Goal: Task Accomplishment & Management: Complete application form

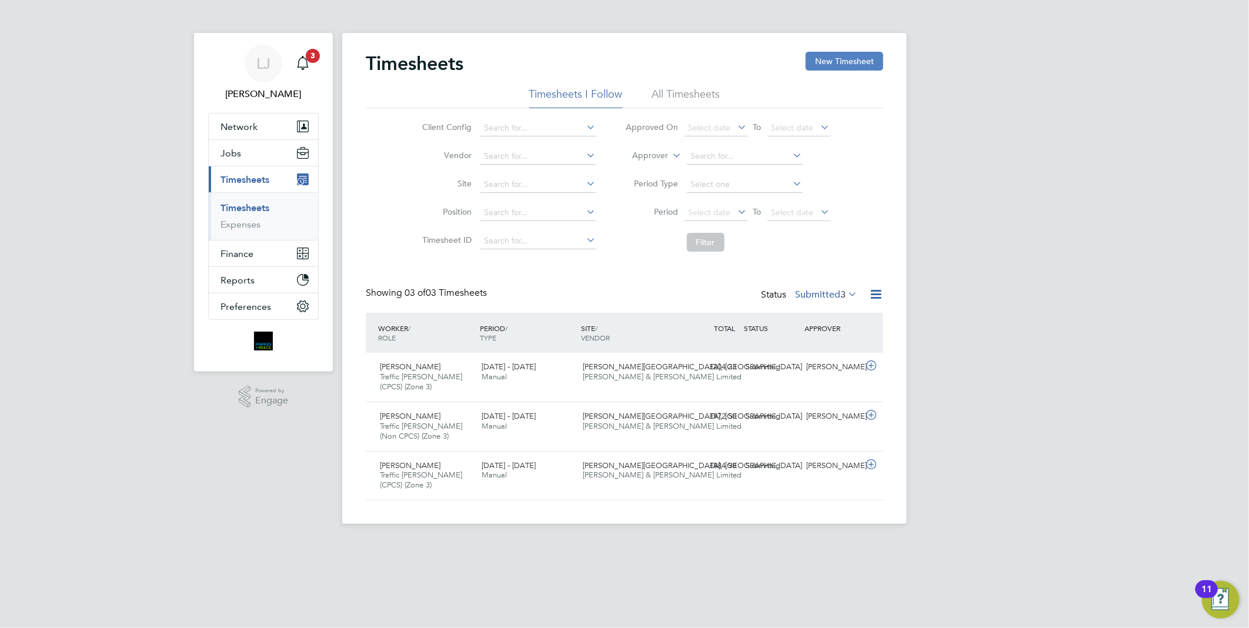
click at [854, 55] on button "New Timesheet" at bounding box center [845, 61] width 78 height 19
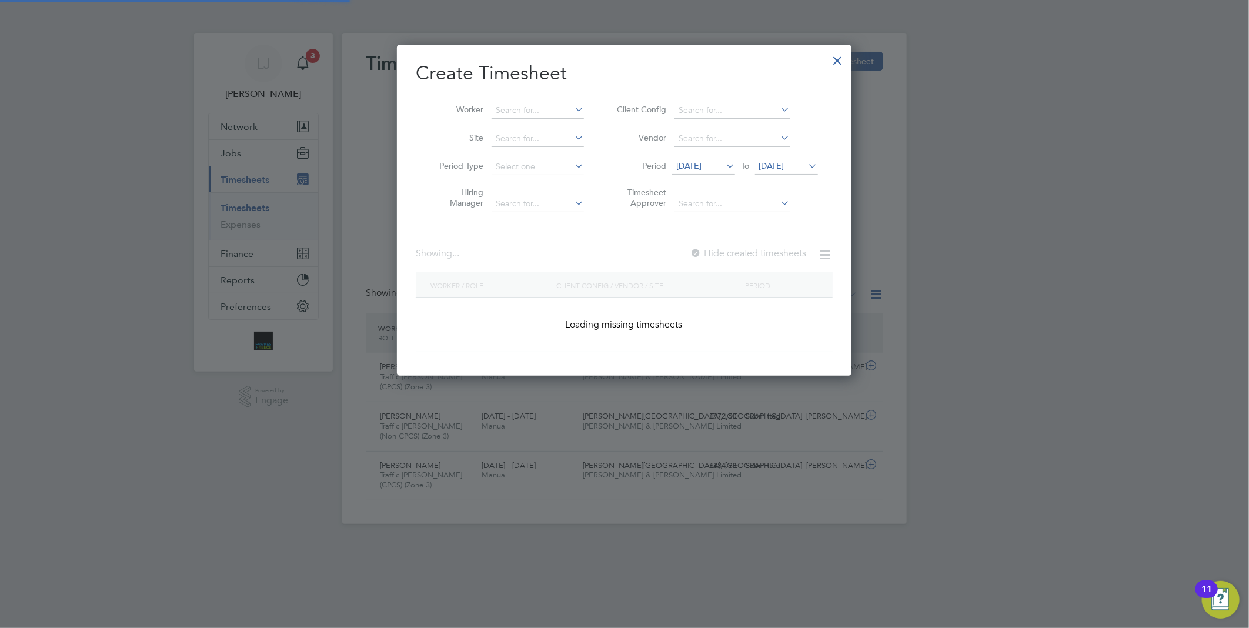
scroll to position [332, 455]
click at [529, 113] on input at bounding box center [538, 110] width 92 height 16
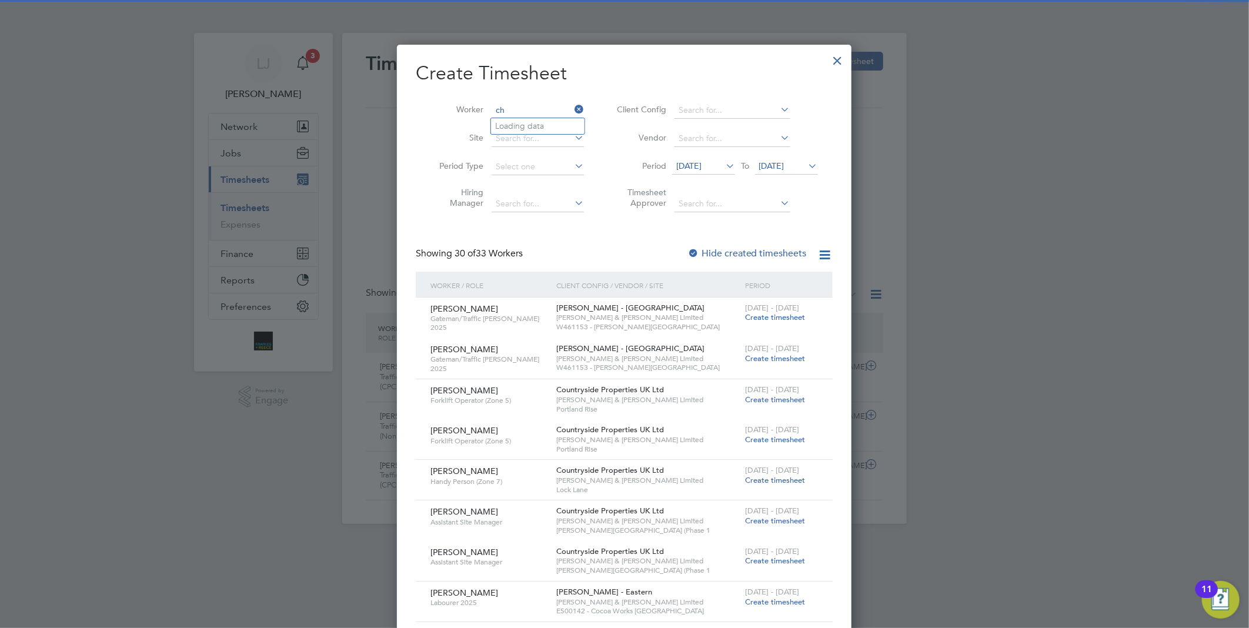
type input "c"
click at [543, 139] on li "[PERSON_NAME] - D an Raschitor" at bounding box center [580, 143] width 178 height 16
type input "[PERSON_NAME]"
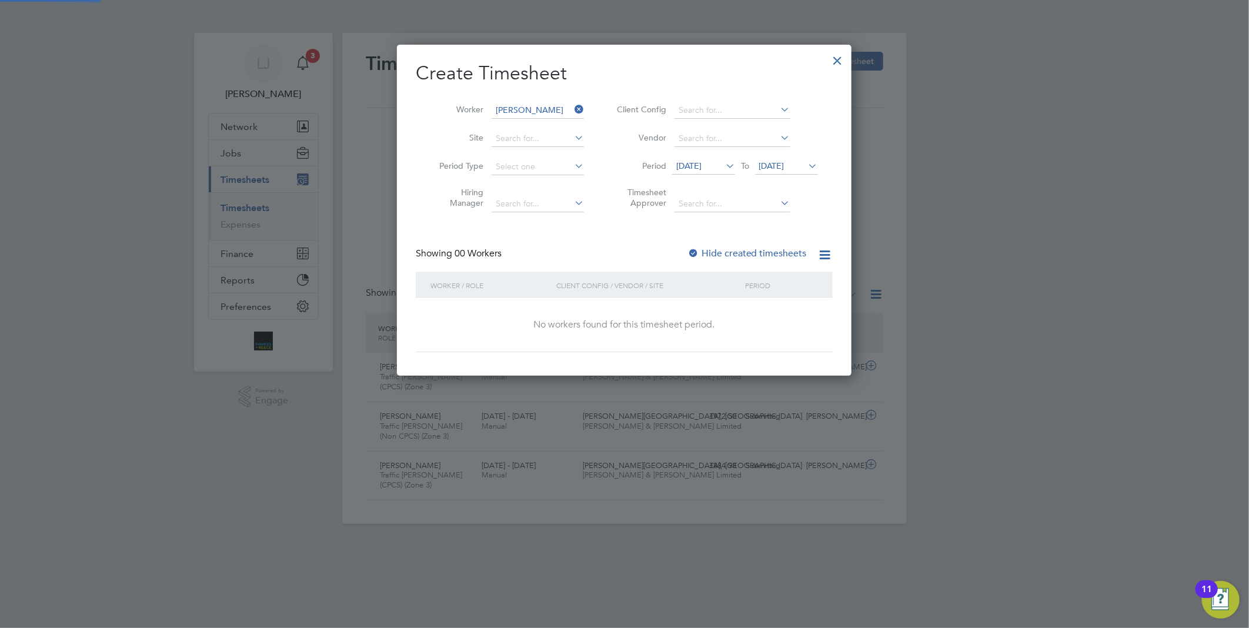
scroll to position [332, 455]
click at [757, 256] on label "Hide created timesheets" at bounding box center [746, 254] width 119 height 12
click at [757, 253] on label "Hide created timesheets" at bounding box center [746, 254] width 119 height 12
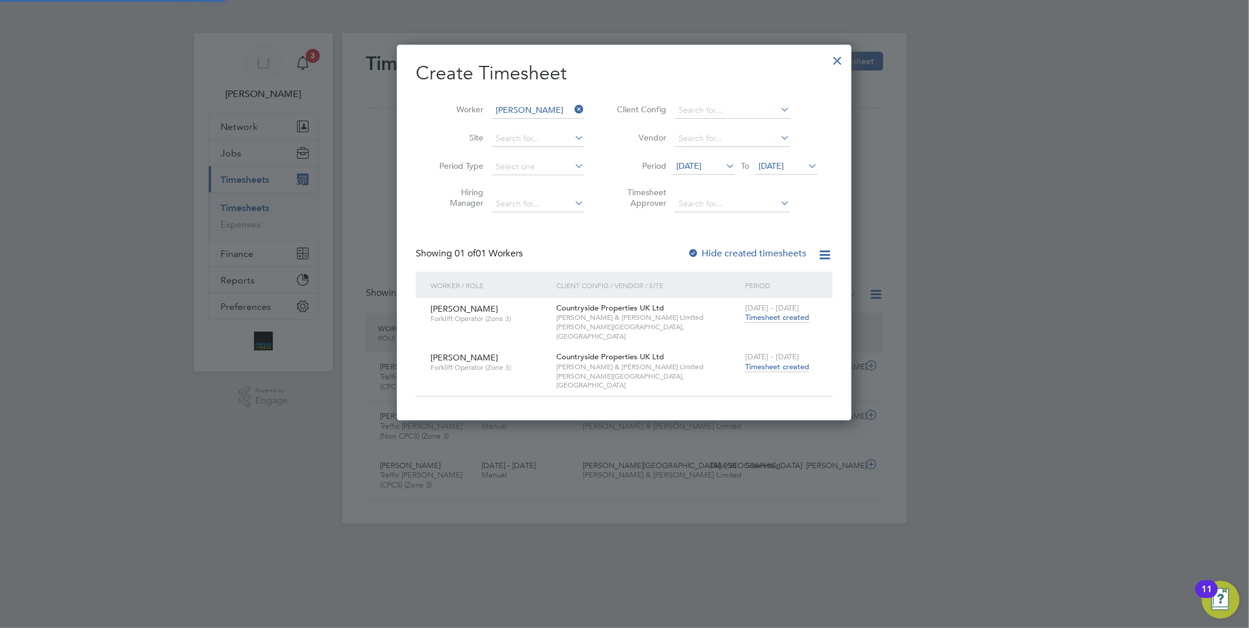
scroll to position [357, 455]
click at [767, 362] on div "[DATE] - [DATE] Timesheet created" at bounding box center [781, 362] width 79 height 32
click at [771, 362] on span "Timesheet created" at bounding box center [777, 367] width 64 height 11
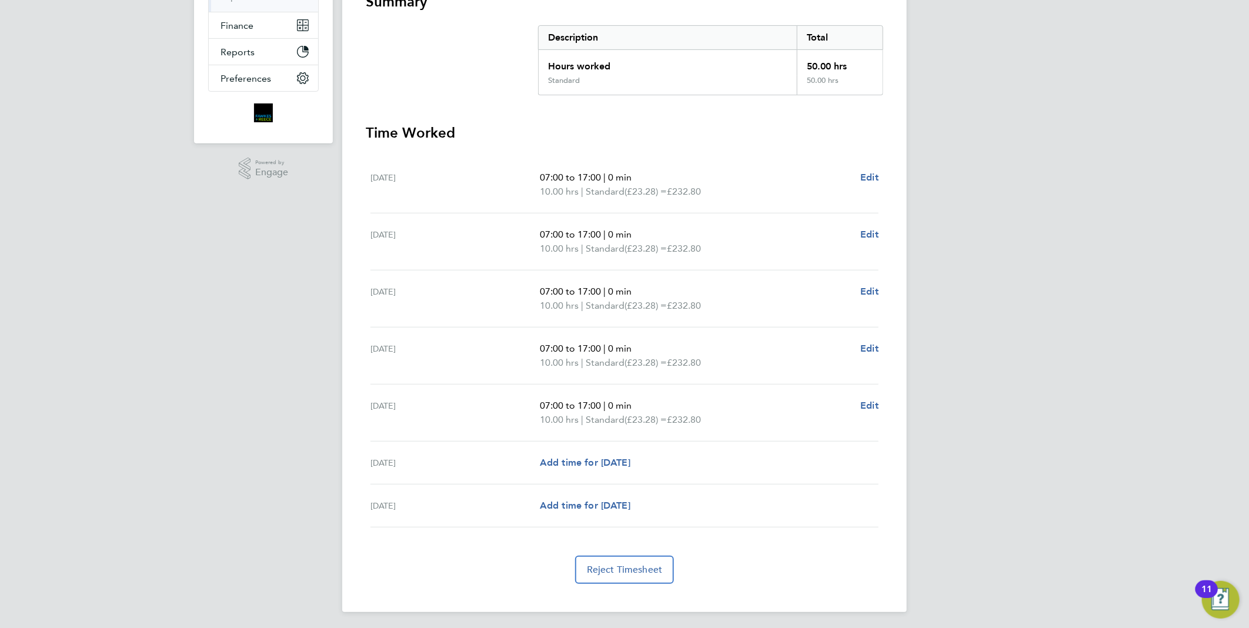
scroll to position [32, 0]
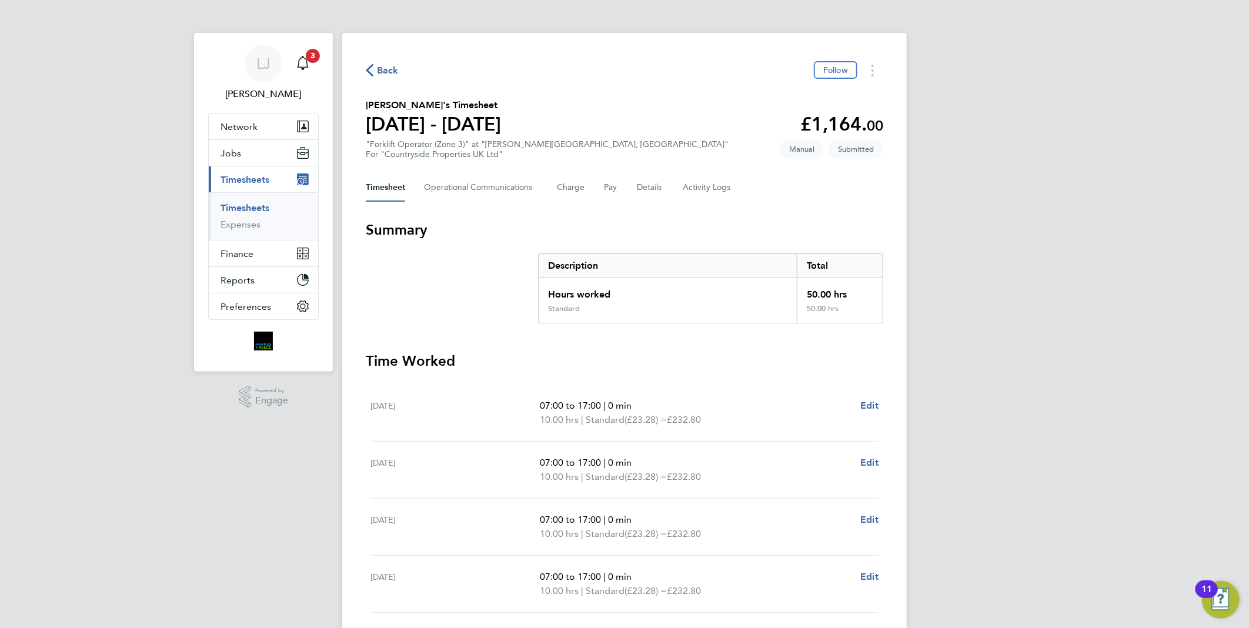
click at [393, 78] on div "Back Follow" at bounding box center [624, 70] width 517 height 18
click at [393, 73] on span "Back" at bounding box center [388, 71] width 22 height 14
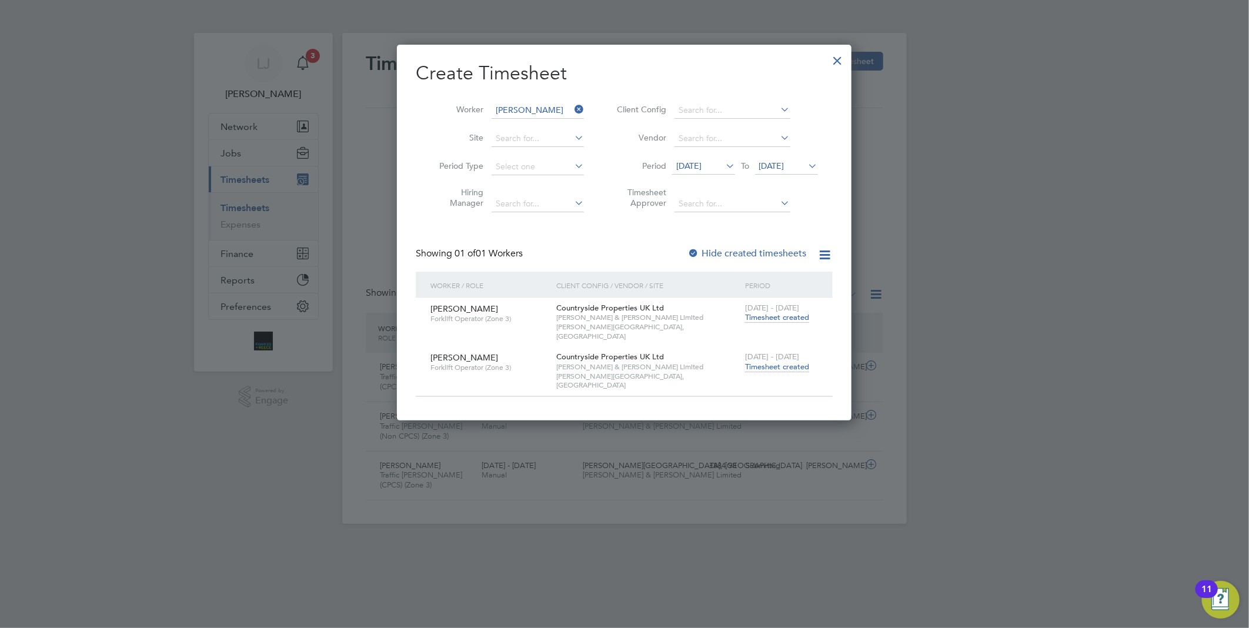
click at [572, 112] on icon at bounding box center [572, 109] width 0 height 16
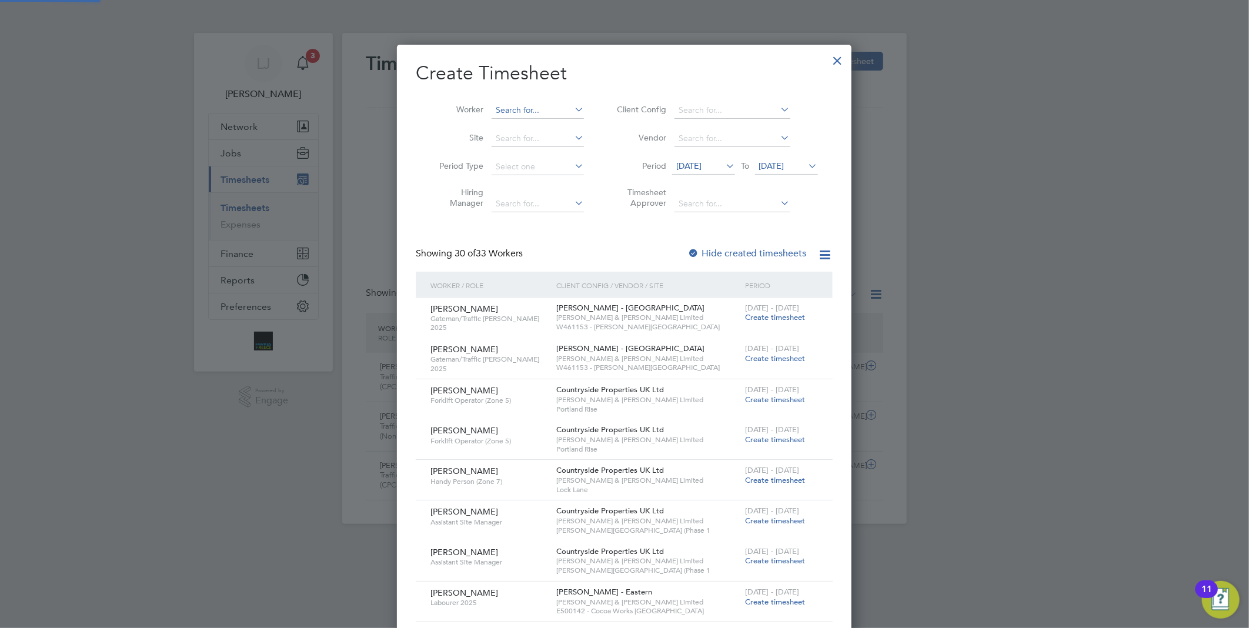
click at [537, 103] on input at bounding box center [538, 110] width 92 height 16
click at [541, 121] on li "[PERSON_NAME]" at bounding box center [541, 127] width 101 height 16
type input "[PERSON_NAME]"
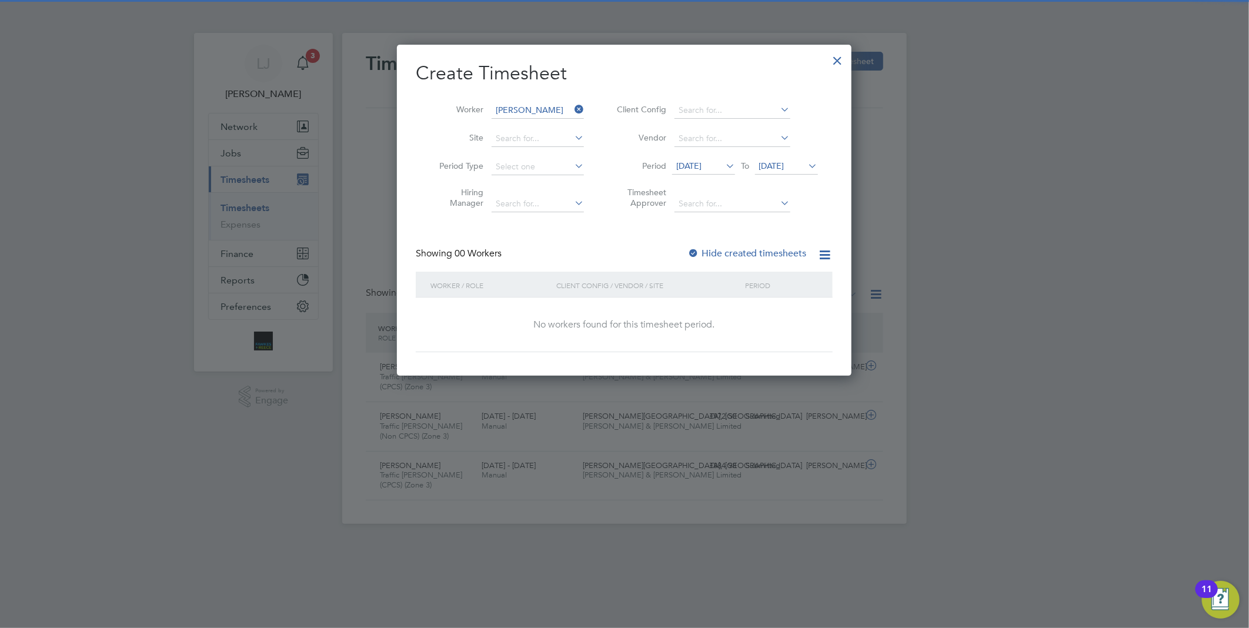
click at [761, 250] on label "Hide created timesheets" at bounding box center [746, 254] width 119 height 12
click at [722, 248] on label "Hide created timesheets" at bounding box center [746, 254] width 119 height 12
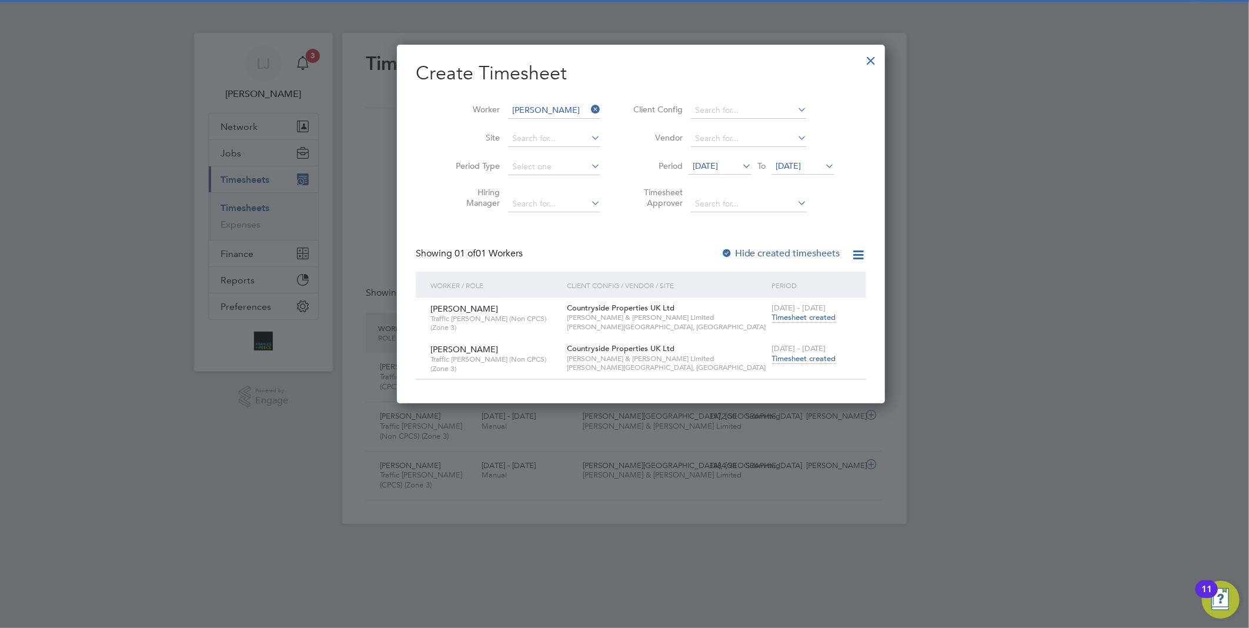
click at [772, 359] on span "Timesheet created" at bounding box center [804, 358] width 64 height 11
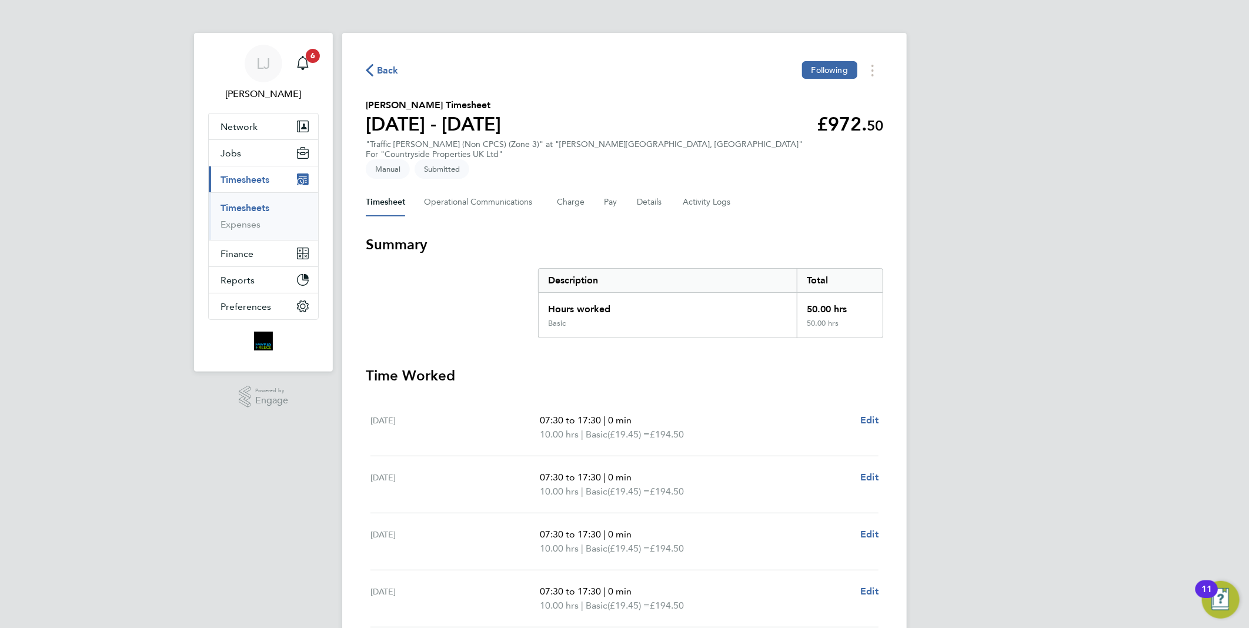
click at [396, 66] on span "Back" at bounding box center [388, 71] width 22 height 14
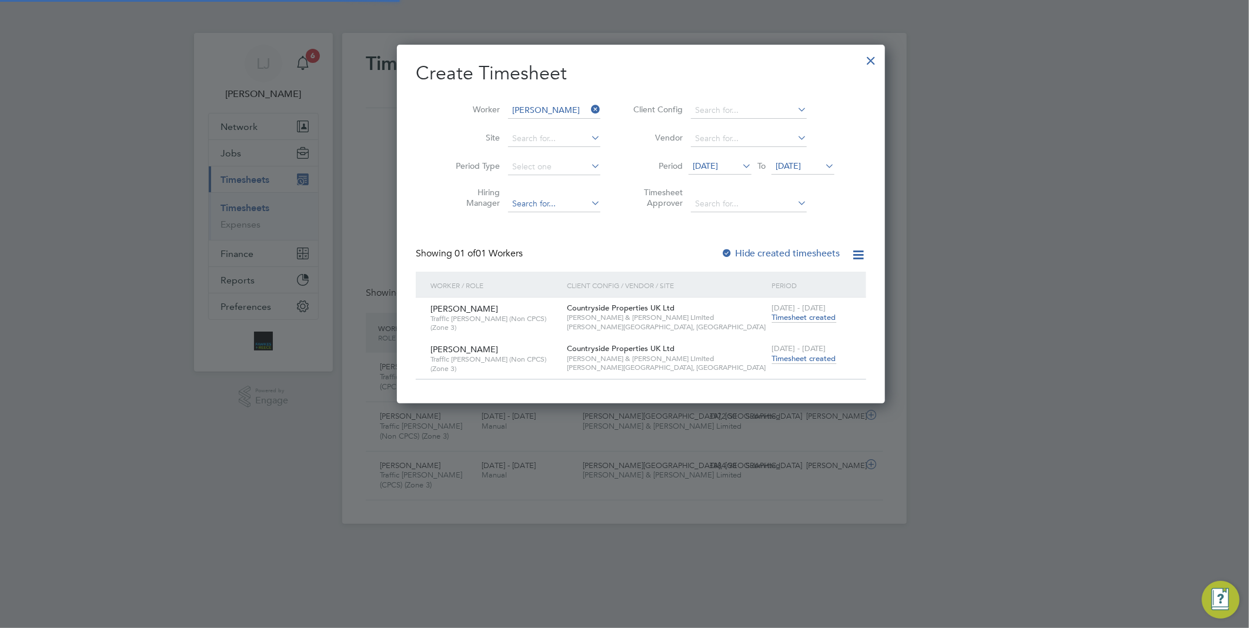
scroll to position [29, 102]
click at [589, 110] on icon at bounding box center [589, 109] width 0 height 16
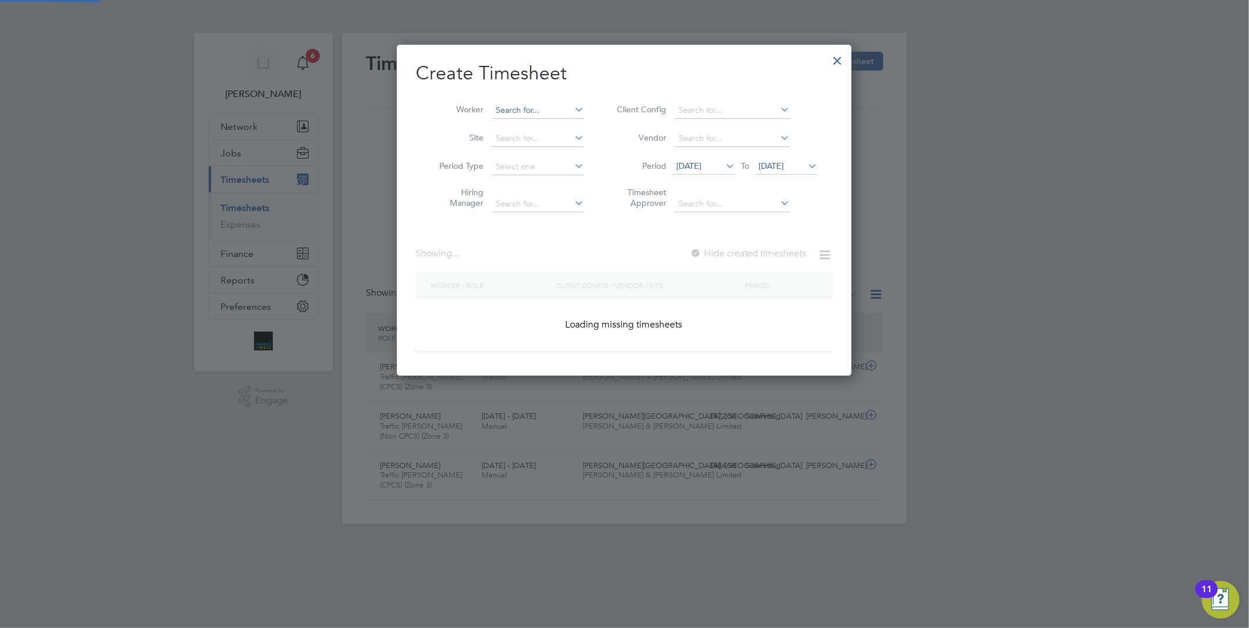
scroll to position [2293, 455]
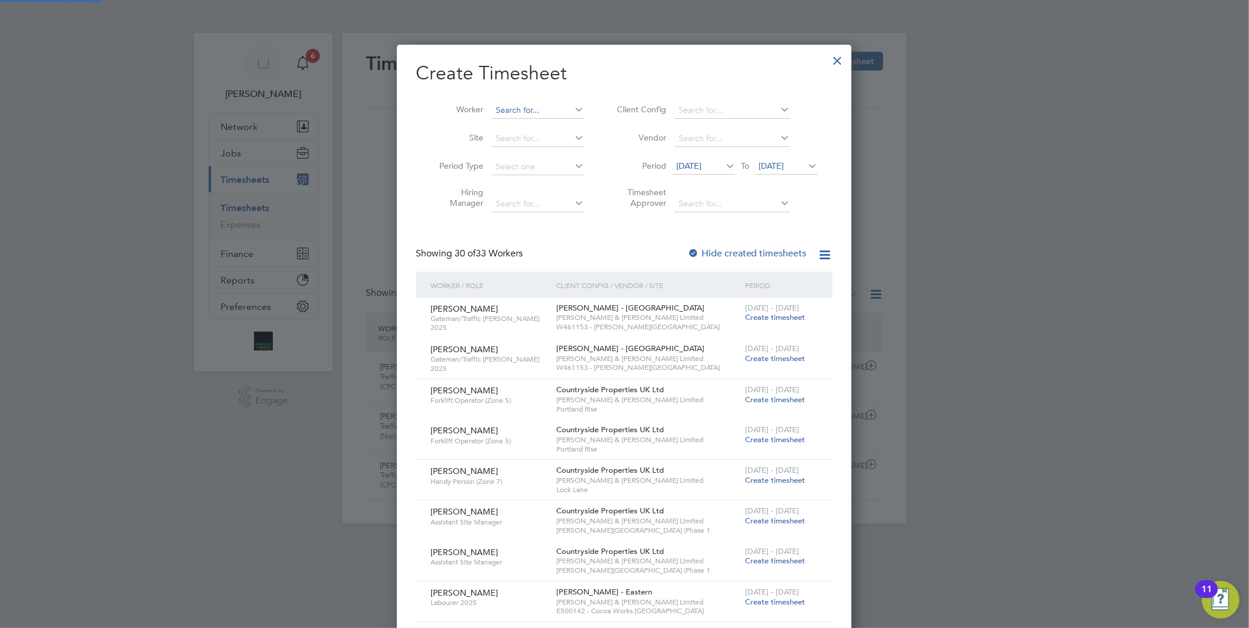
click at [527, 112] on input at bounding box center [538, 110] width 92 height 16
click at [542, 154] on li "[PERSON_NAME] rris" at bounding box center [572, 159] width 162 height 16
type input "[PERSON_NAME]"
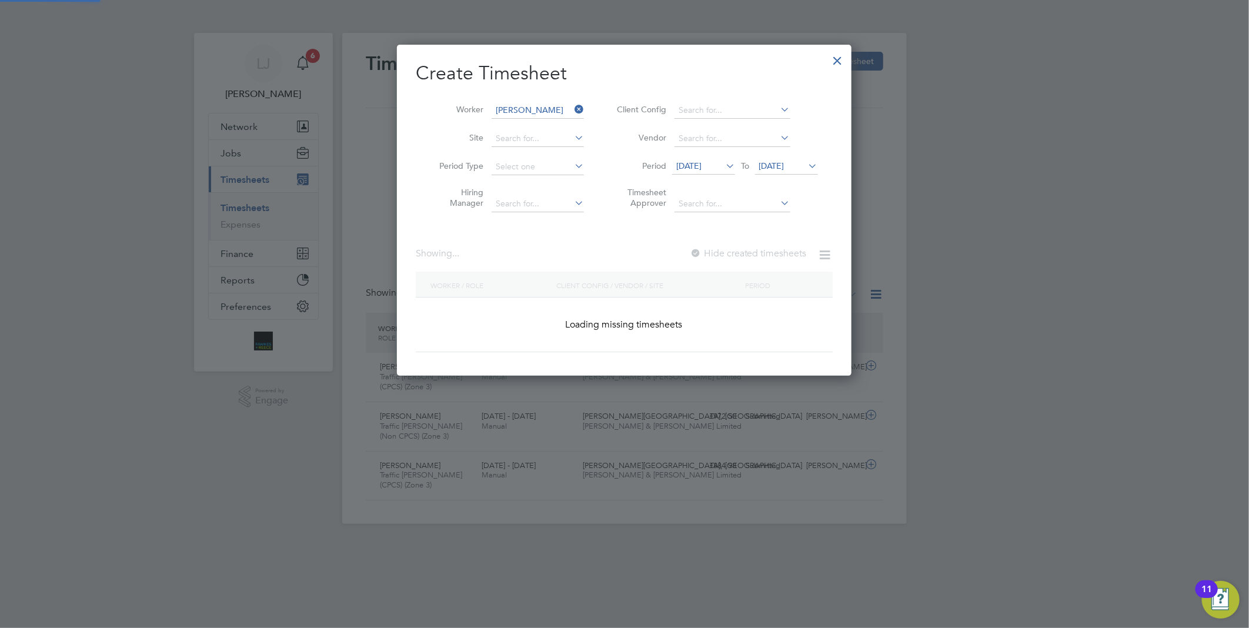
scroll to position [332, 455]
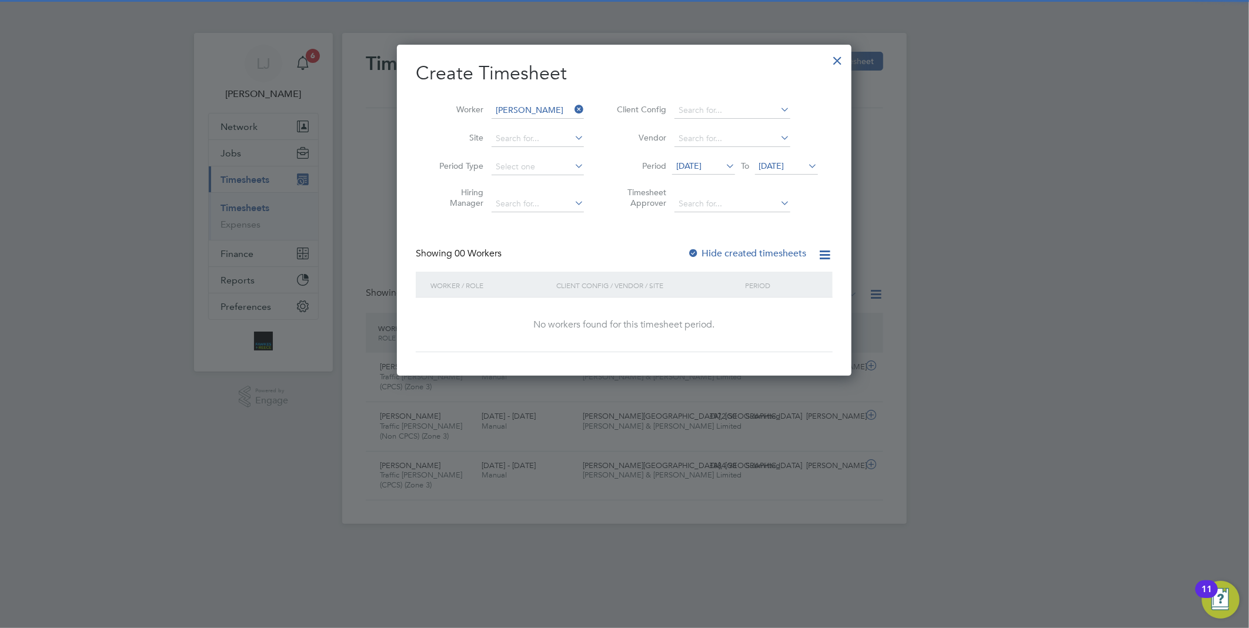
click at [721, 250] on label "Hide created timesheets" at bounding box center [746, 254] width 119 height 12
click at [770, 245] on div "Create Timesheet Worker [PERSON_NAME] Site Period Type Hiring Manager Client Co…" at bounding box center [624, 206] width 417 height 291
click at [766, 248] on label "Hide created timesheets" at bounding box center [746, 254] width 119 height 12
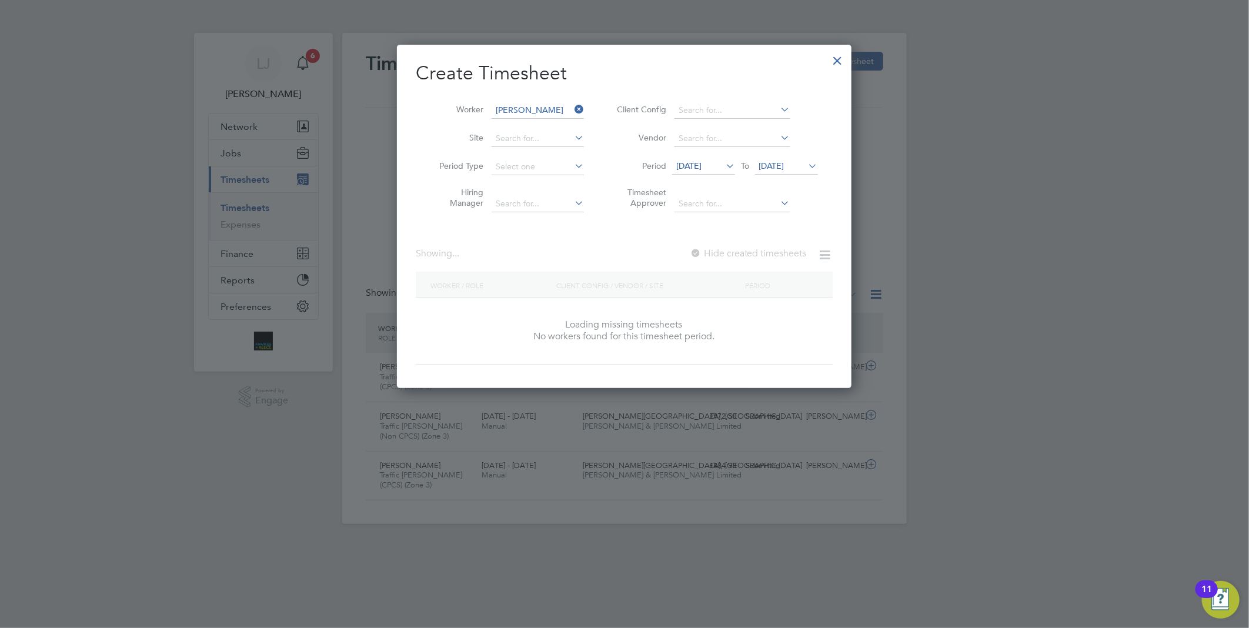
scroll to position [357, 455]
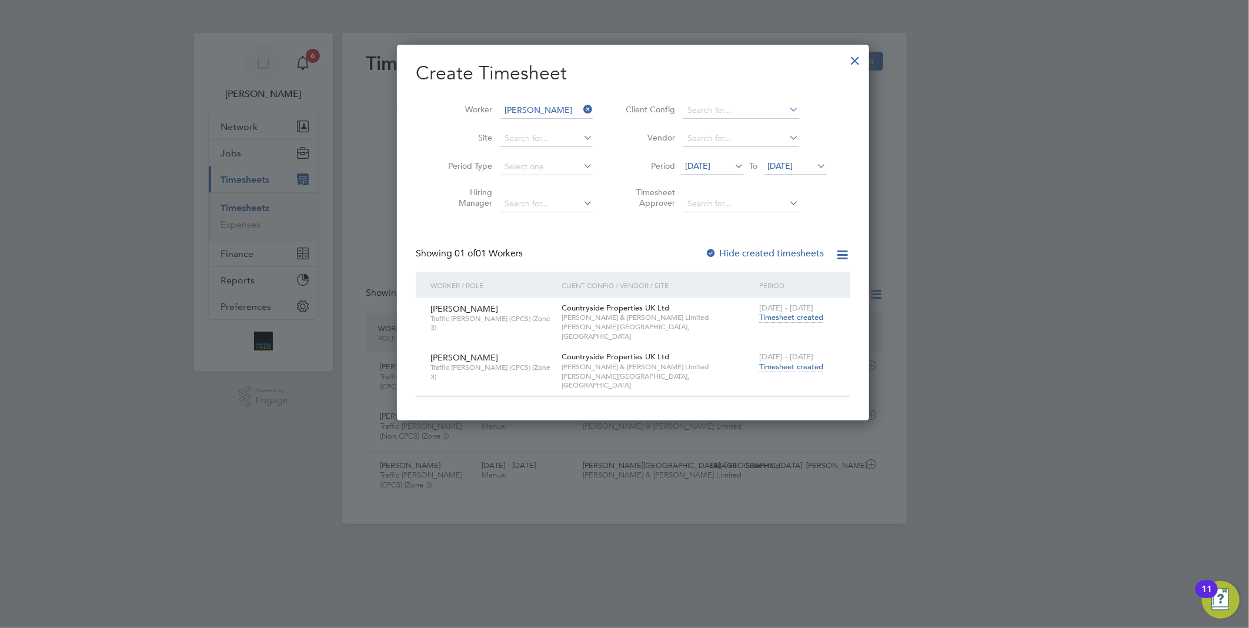
click at [786, 362] on span "Timesheet created" at bounding box center [791, 367] width 64 height 11
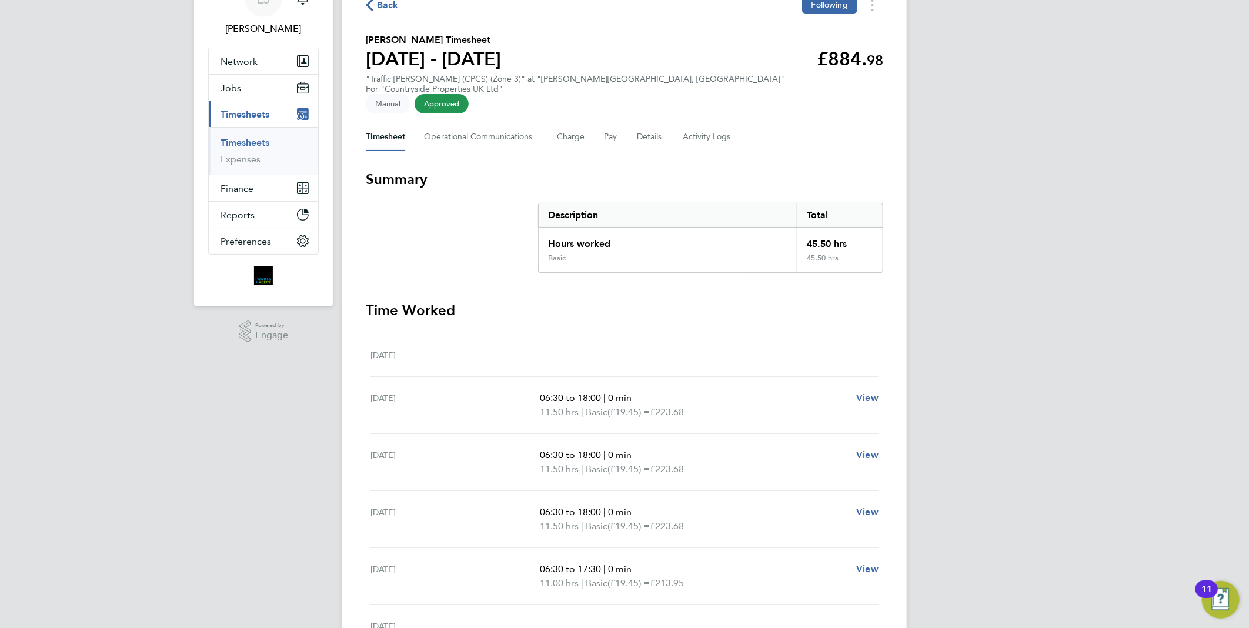
scroll to position [196, 0]
